Goal: Navigation & Orientation: Find specific page/section

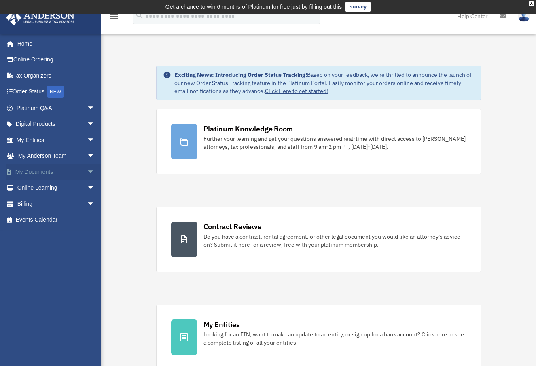
click at [48, 170] on link "My Documents arrow_drop_down" at bounding box center [57, 172] width 102 height 16
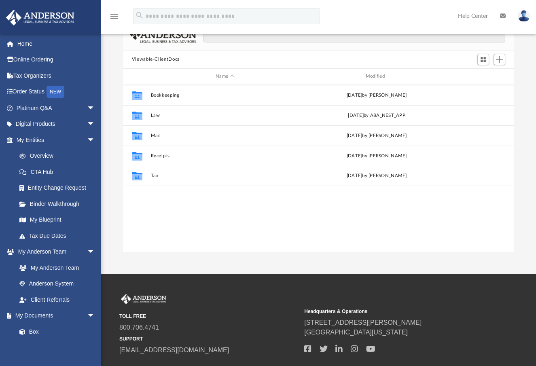
scroll to position [81, 0]
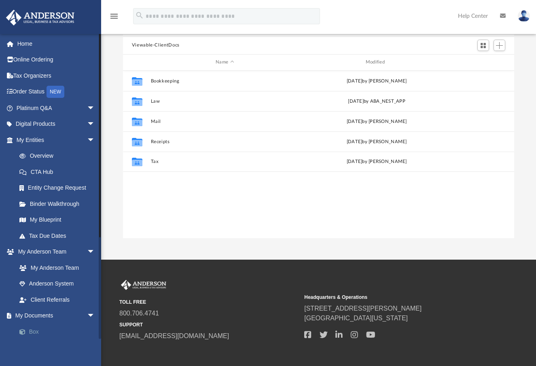
click at [28, 333] on span at bounding box center [26, 332] width 5 height 6
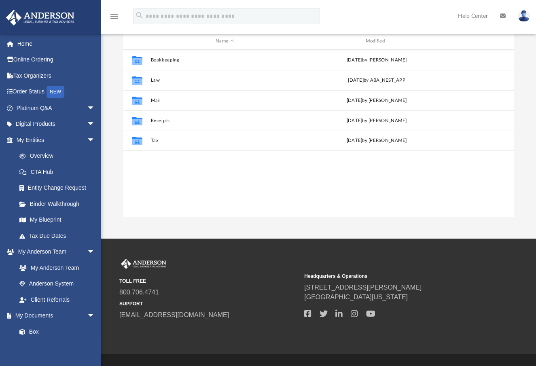
scroll to position [119, 0]
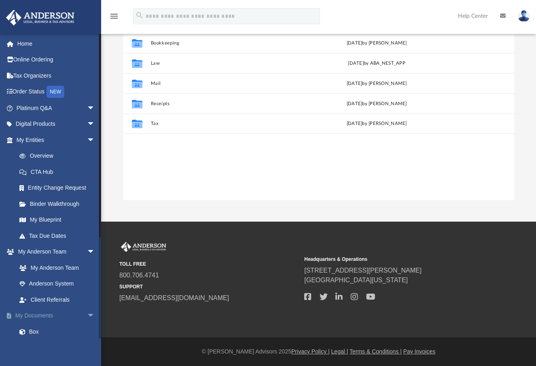
click at [36, 313] on link "My Documents arrow_drop_down" at bounding box center [57, 316] width 102 height 16
click at [34, 329] on link "Box" at bounding box center [59, 332] width 96 height 16
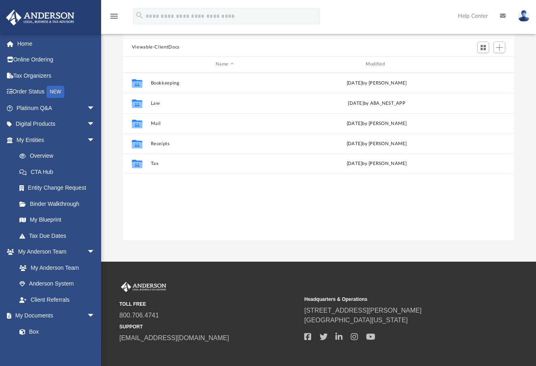
scroll to position [0, 0]
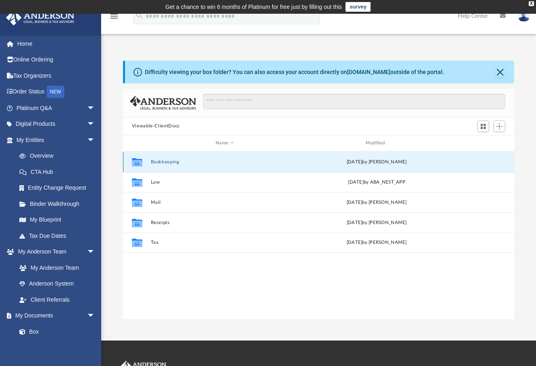
click at [159, 163] on button "Bookkeeping" at bounding box center [225, 161] width 149 height 5
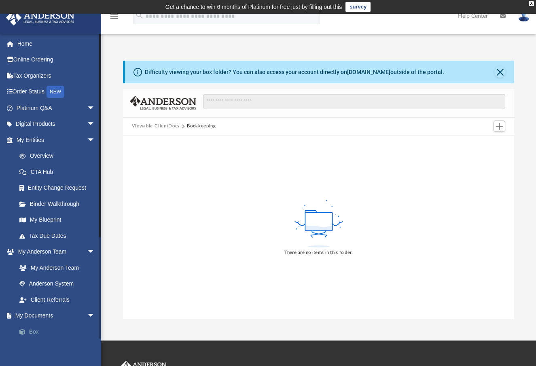
click at [34, 330] on link "Box" at bounding box center [59, 332] width 96 height 16
click at [38, 315] on link "My Documents arrow_drop_down" at bounding box center [57, 316] width 102 height 16
click at [87, 314] on span "arrow_drop_down" at bounding box center [95, 316] width 16 height 17
click at [49, 316] on link "My Documents arrow_drop_up" at bounding box center [57, 316] width 102 height 16
click at [87, 314] on span "arrow_drop_up" at bounding box center [95, 316] width 16 height 17
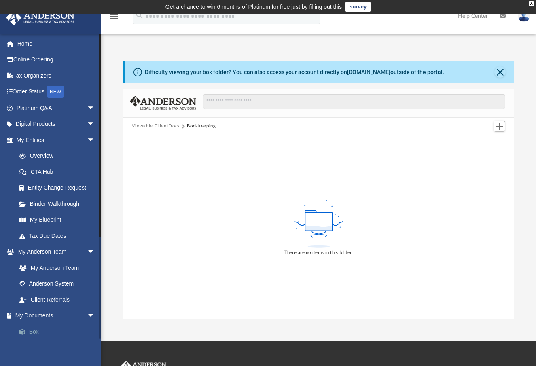
click at [26, 329] on span at bounding box center [26, 332] width 5 height 6
click at [26, 43] on link "Home" at bounding box center [57, 44] width 102 height 16
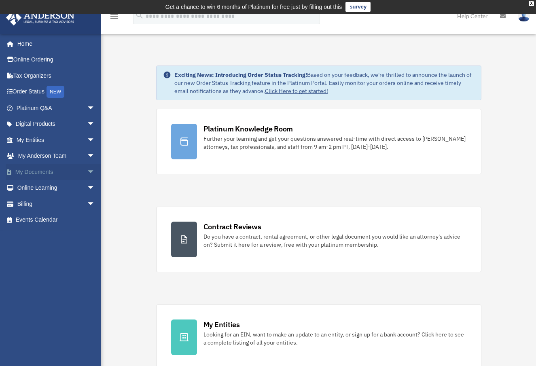
click at [33, 175] on link "My Documents arrow_drop_down" at bounding box center [57, 172] width 102 height 16
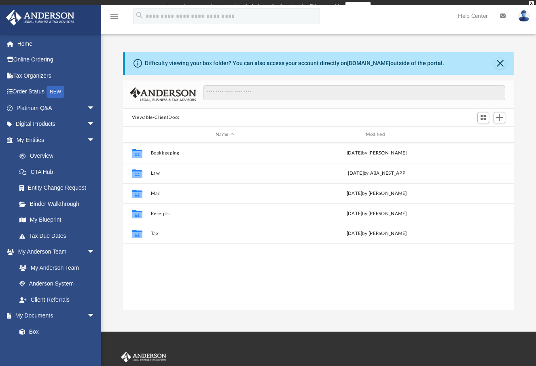
scroll to position [178, 385]
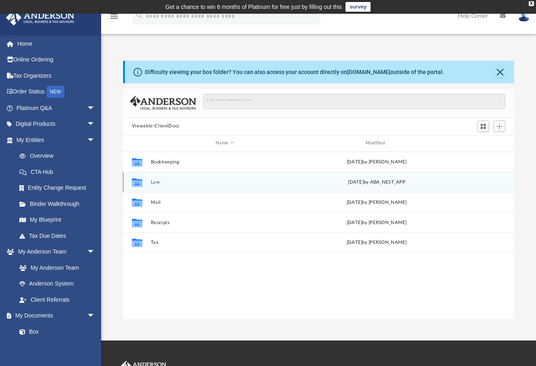
click at [178, 183] on button "Law" at bounding box center [225, 181] width 149 height 5
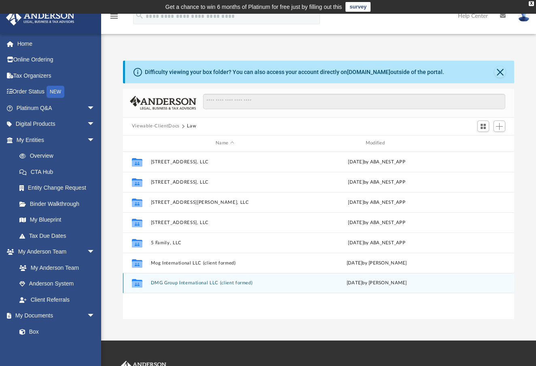
click at [194, 283] on button "​DMG Group International LLC (client formed)" at bounding box center [225, 282] width 149 height 5
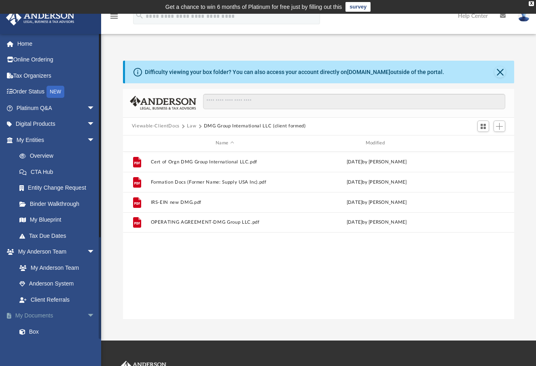
click at [44, 315] on link "My Documents arrow_drop_down" at bounding box center [57, 316] width 102 height 16
click at [32, 136] on link "My Entities arrow_drop_down" at bounding box center [57, 140] width 102 height 16
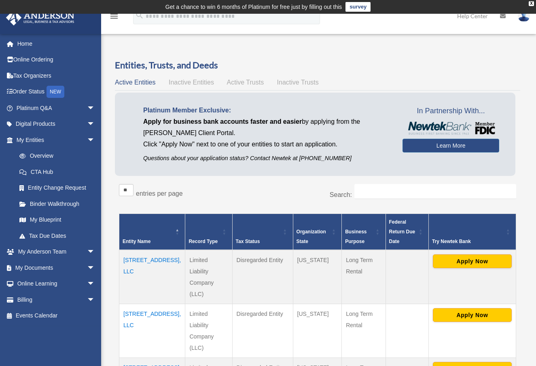
scroll to position [81, 0]
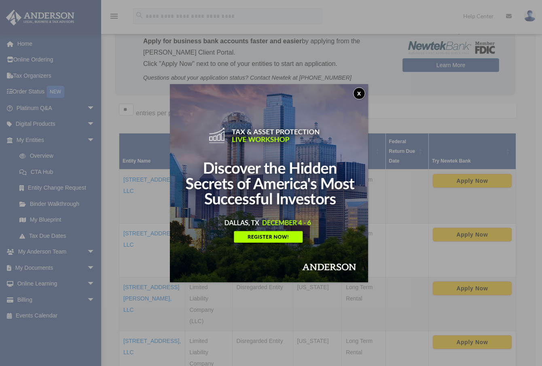
click at [365, 90] on button "x" at bounding box center [359, 93] width 12 height 12
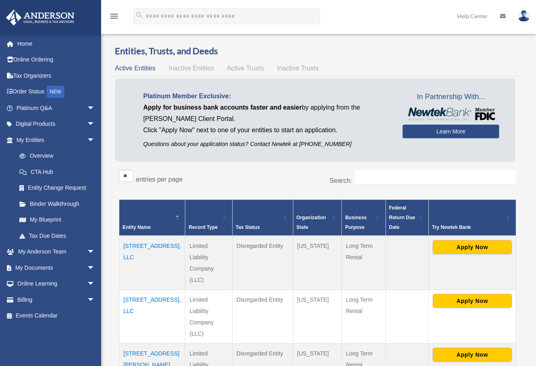
scroll to position [0, 0]
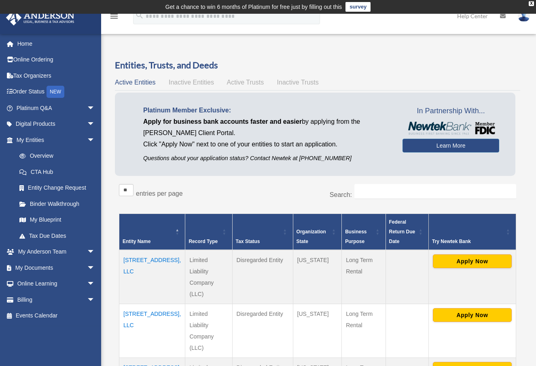
drag, startPoint x: 473, startPoint y: 239, endPoint x: 442, endPoint y: 241, distance: 30.8
click at [442, 241] on div "Try Newtek Bank" at bounding box center [468, 242] width 72 height 10
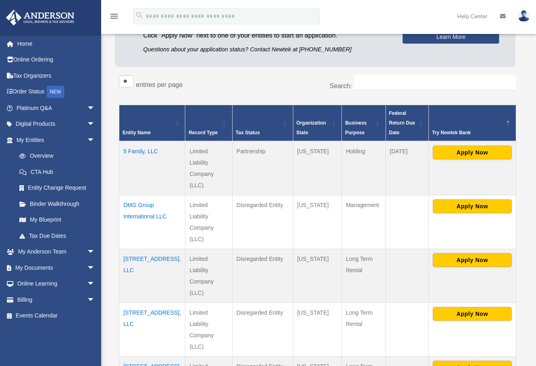
scroll to position [121, 0]
